Goal: Information Seeking & Learning: Learn about a topic

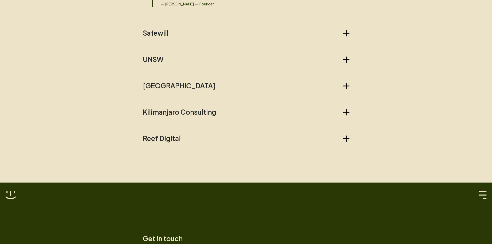
scroll to position [568, 0]
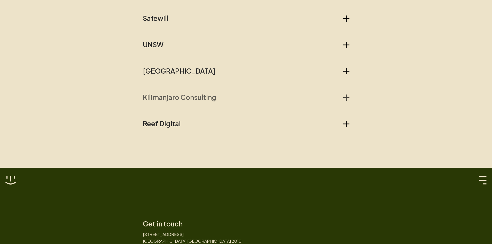
click at [346, 97] on icon "button" at bounding box center [346, 98] width 1 height 6
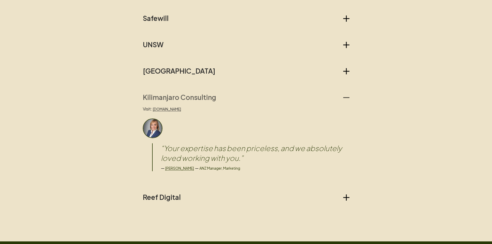
click at [346, 97] on icon "button" at bounding box center [346, 97] width 6 height 1
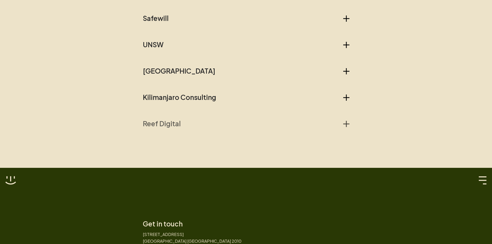
click at [343, 122] on button "Reef Digital" at bounding box center [246, 124] width 207 height 8
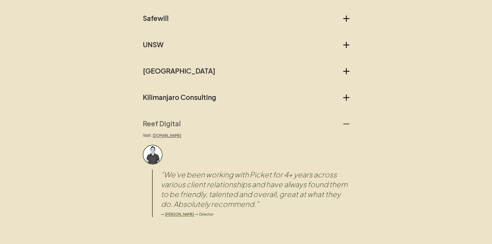
click at [343, 123] on button "Reef Digital" at bounding box center [246, 124] width 207 height 8
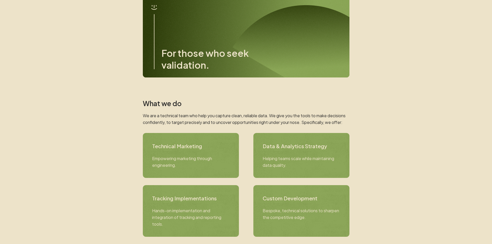
scroll to position [0, 0]
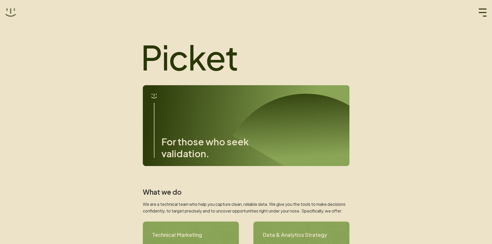
click at [11, 15] on icon at bounding box center [10, 12] width 11 height 11
click at [482, 10] on icon "button" at bounding box center [483, 13] width 8 height 8
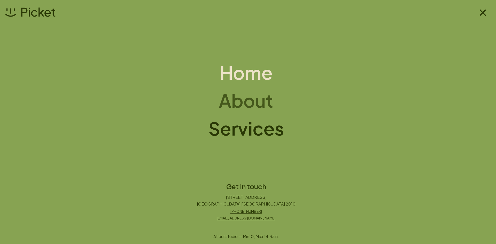
click at [258, 100] on h1 "About" at bounding box center [246, 100] width 54 height 21
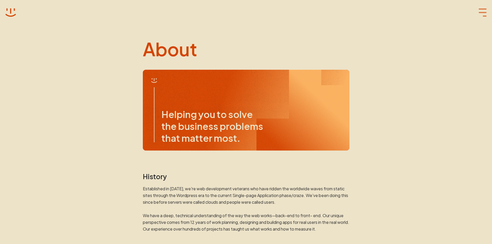
click at [483, 11] on icon "button" at bounding box center [483, 13] width 8 height 8
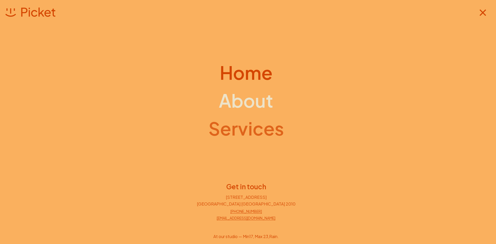
click at [265, 127] on h1 "Services" at bounding box center [245, 128] width 75 height 21
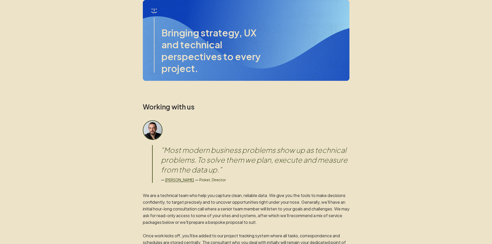
scroll to position [77, 0]
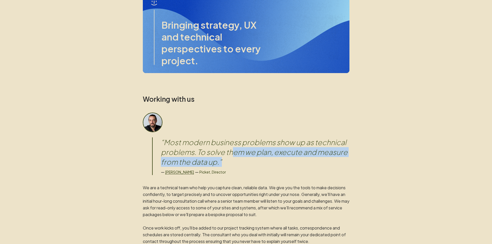
drag, startPoint x: 236, startPoint y: 150, endPoint x: 236, endPoint y: 157, distance: 7.0
click at [236, 157] on blockquote "“ Most modern business problems show up as technical problems. To solve them we…" at bounding box center [255, 151] width 189 height 29
click at [246, 156] on blockquote "“ Most modern business problems show up as technical problems. To solve them we…" at bounding box center [255, 151] width 189 height 29
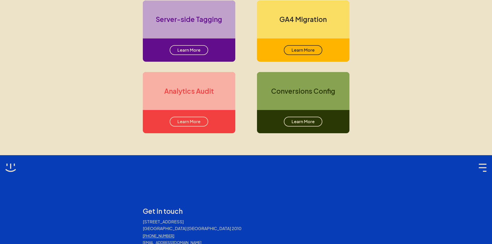
scroll to position [387, 0]
